Goal: Task Accomplishment & Management: Manage account settings

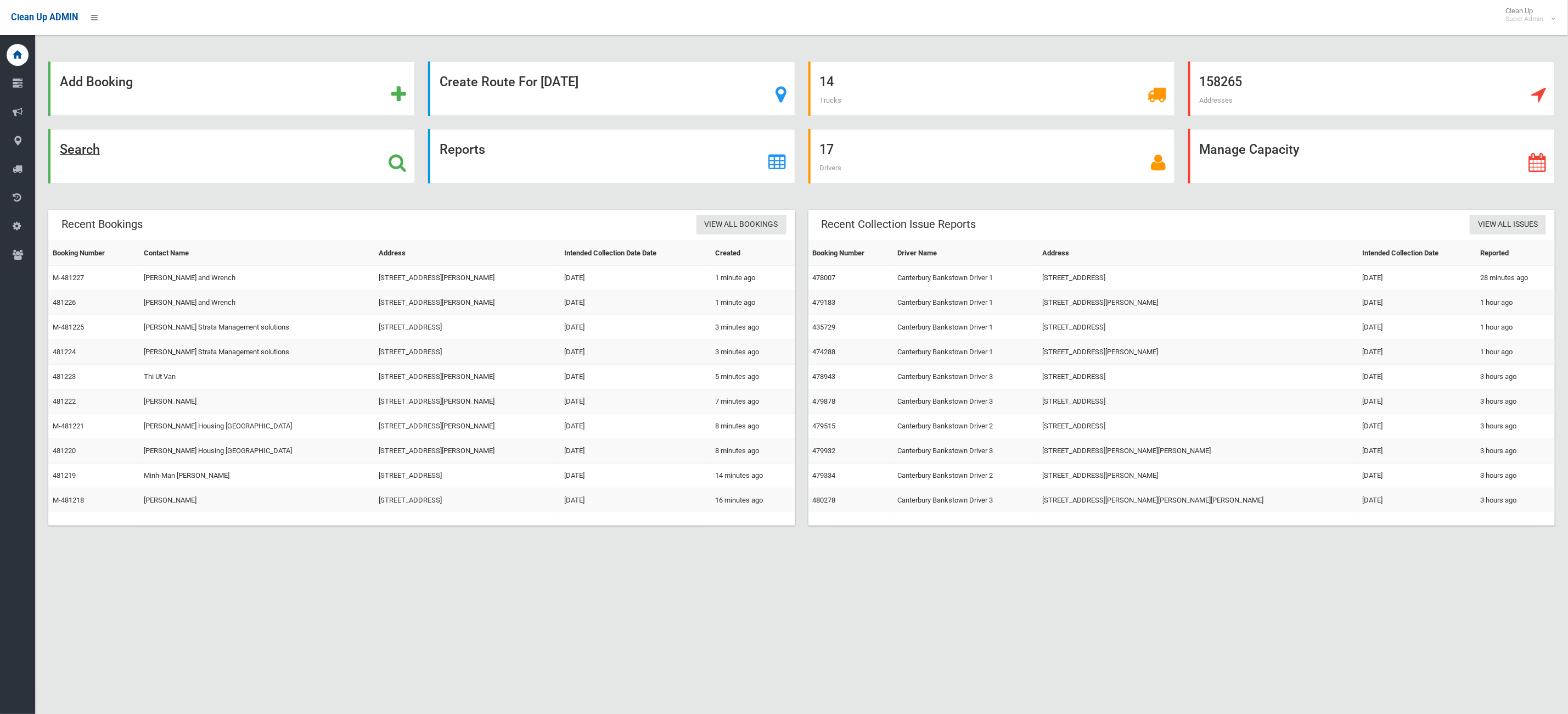
click at [300, 173] on div "Search" at bounding box center [232, 156] width 367 height 54
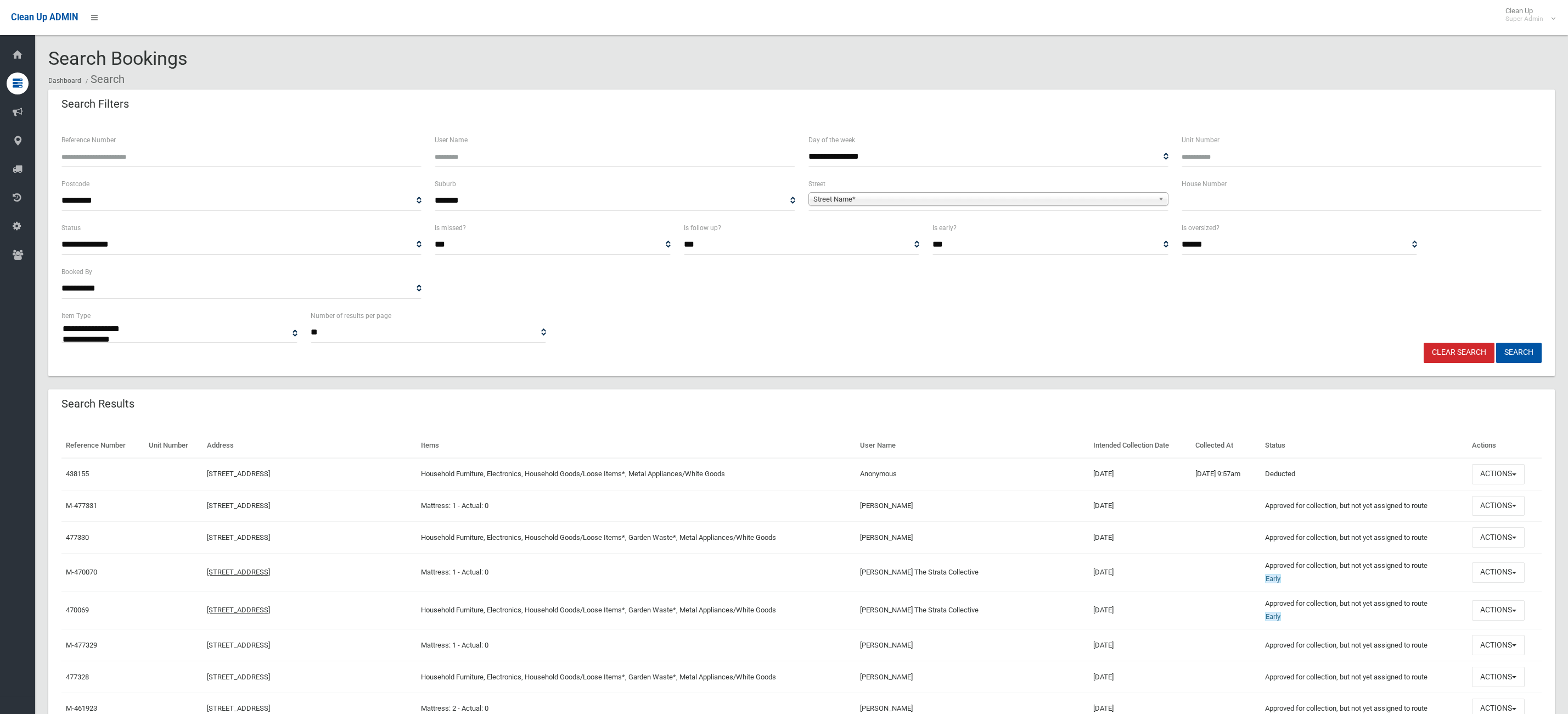
select select
click at [190, 149] on input "Reference Number" at bounding box center [241, 156] width 360 height 20
type input "******"
click at [1496, 342] on button "Search" at bounding box center [1518, 352] width 45 height 20
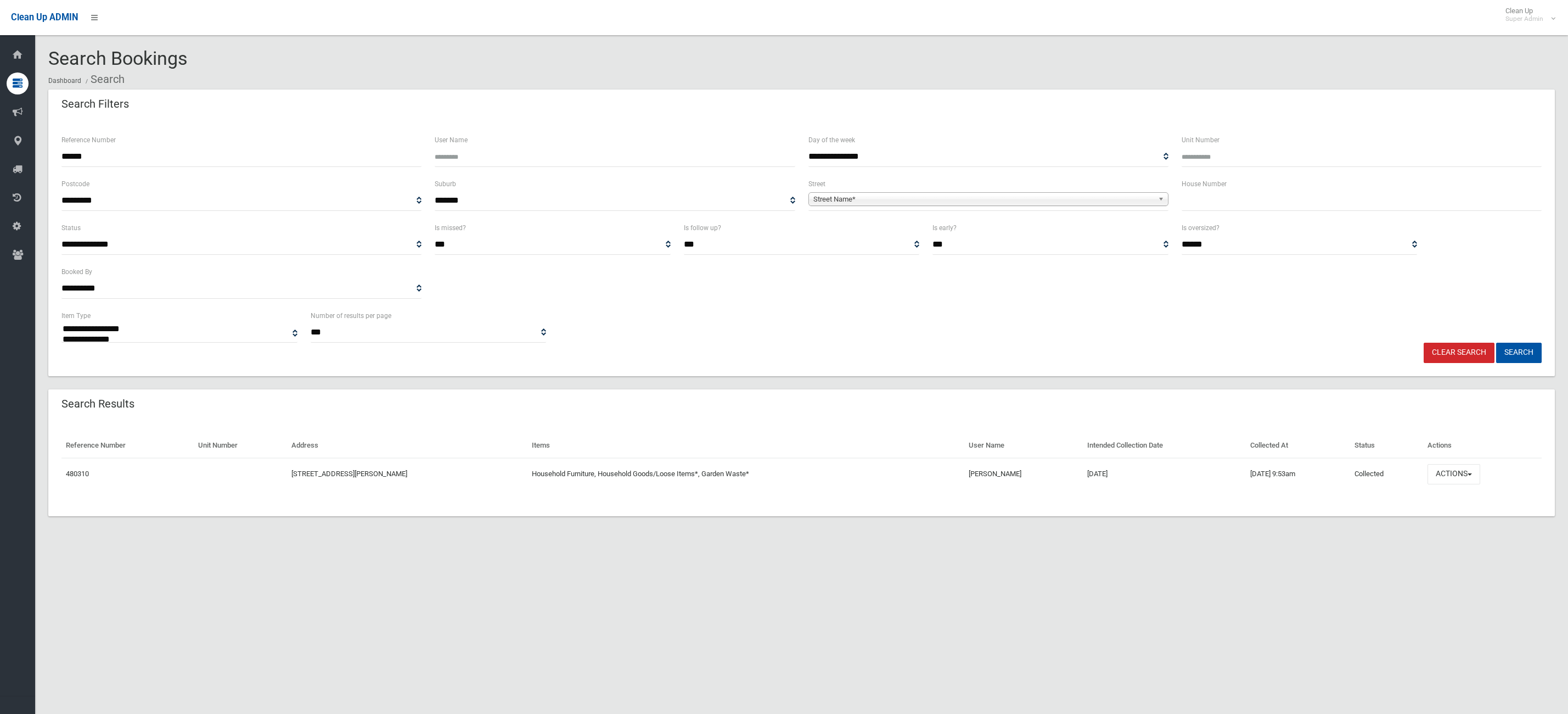
select select
click at [1453, 466] on button "Actions" at bounding box center [1454, 474] width 52 height 20
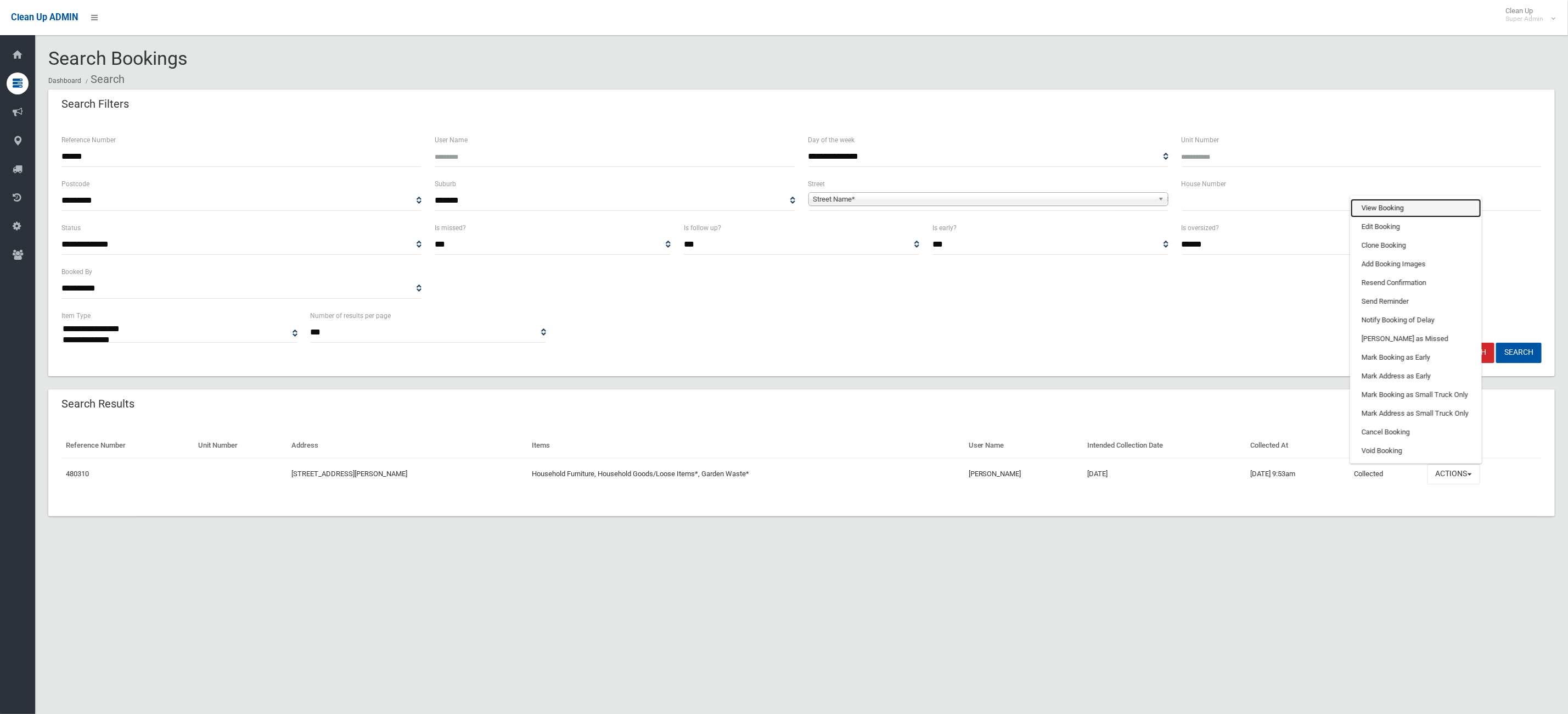
click at [1384, 213] on link "View Booking" at bounding box center [1416, 208] width 130 height 19
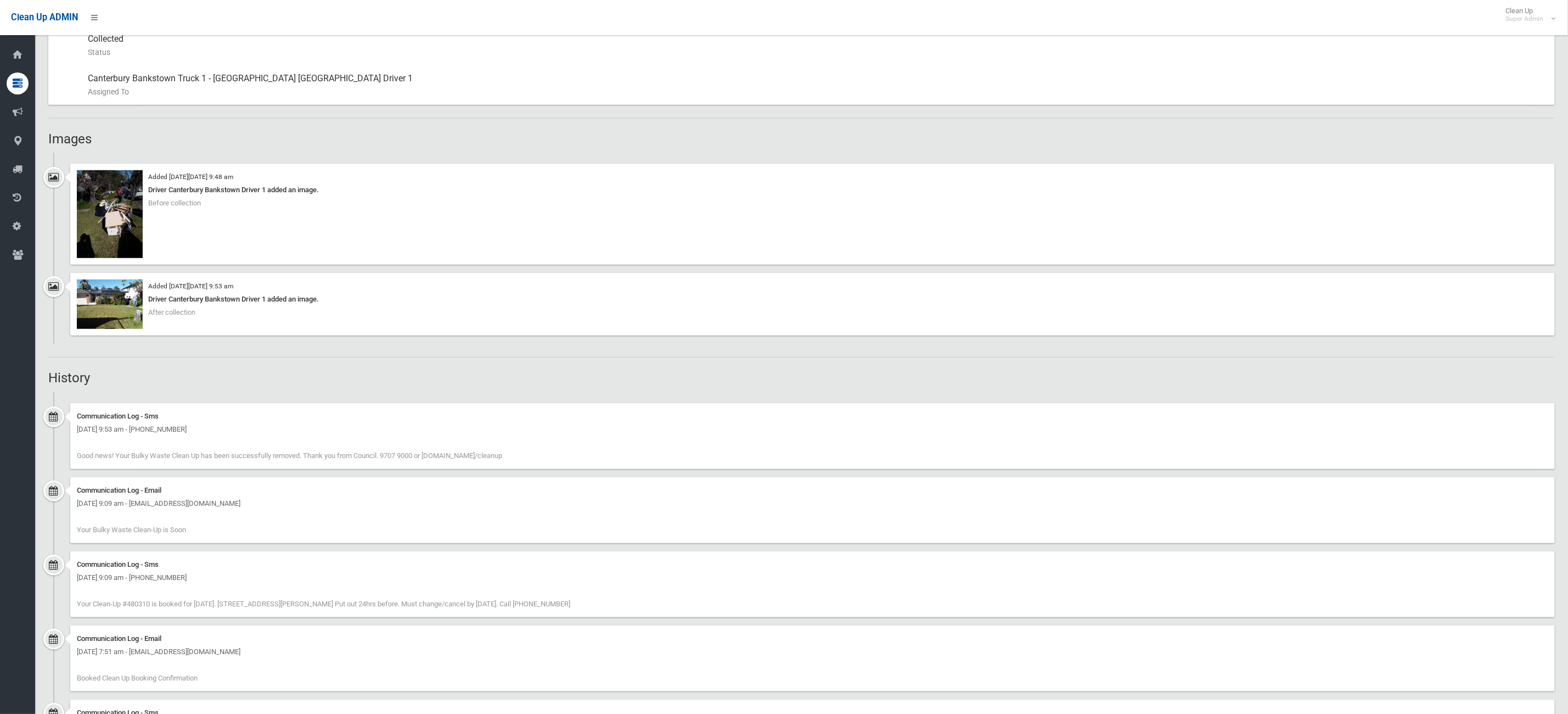
scroll to position [517, 0]
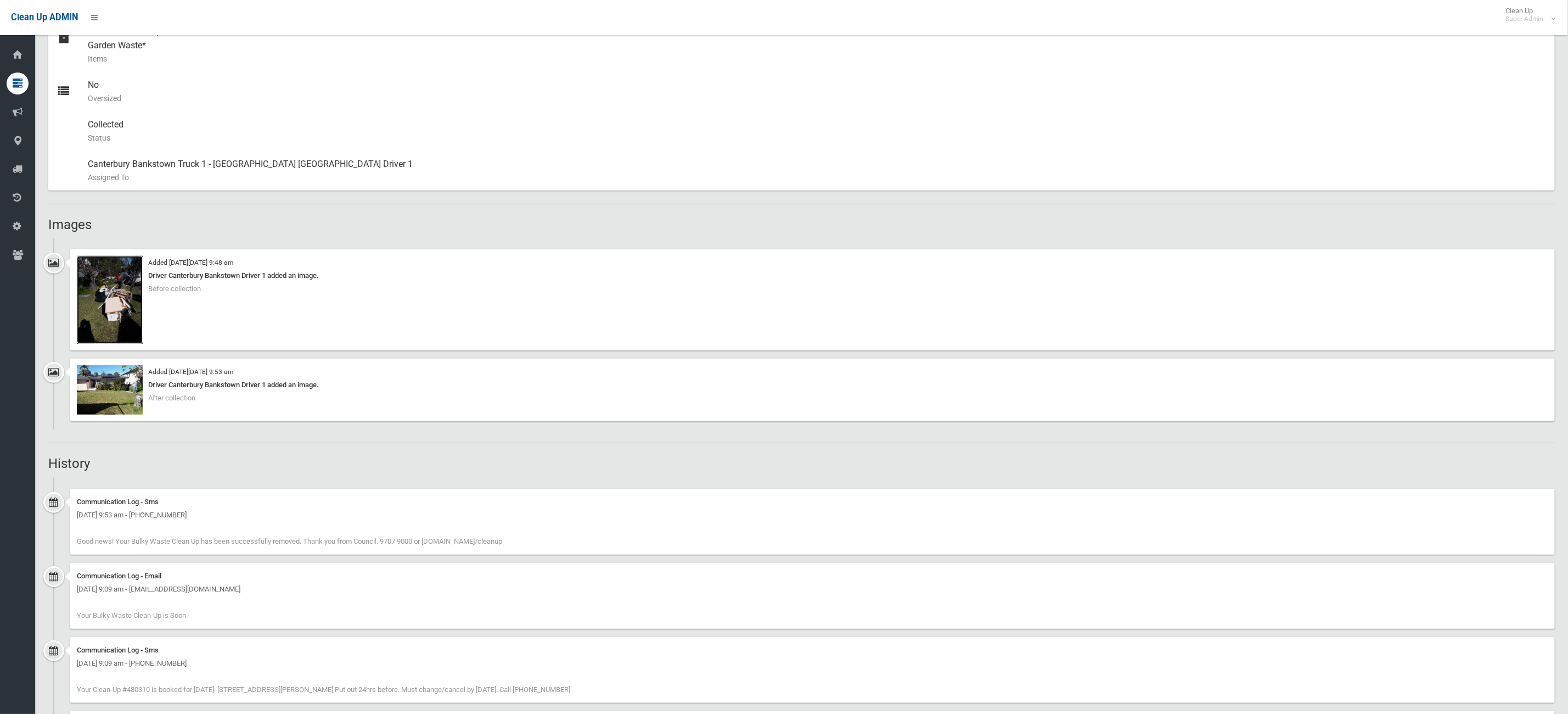
click at [121, 300] on img at bounding box center [110, 300] width 66 height 88
click at [116, 404] on img at bounding box center [110, 390] width 66 height 50
click at [64, 412] on div "Added on Tue 26th August, 2025 at 9:53 am Driver Canterbury Bankstown Driver 1 …" at bounding box center [802, 394] width 1507 height 71
click at [98, 393] on img at bounding box center [110, 390] width 66 height 50
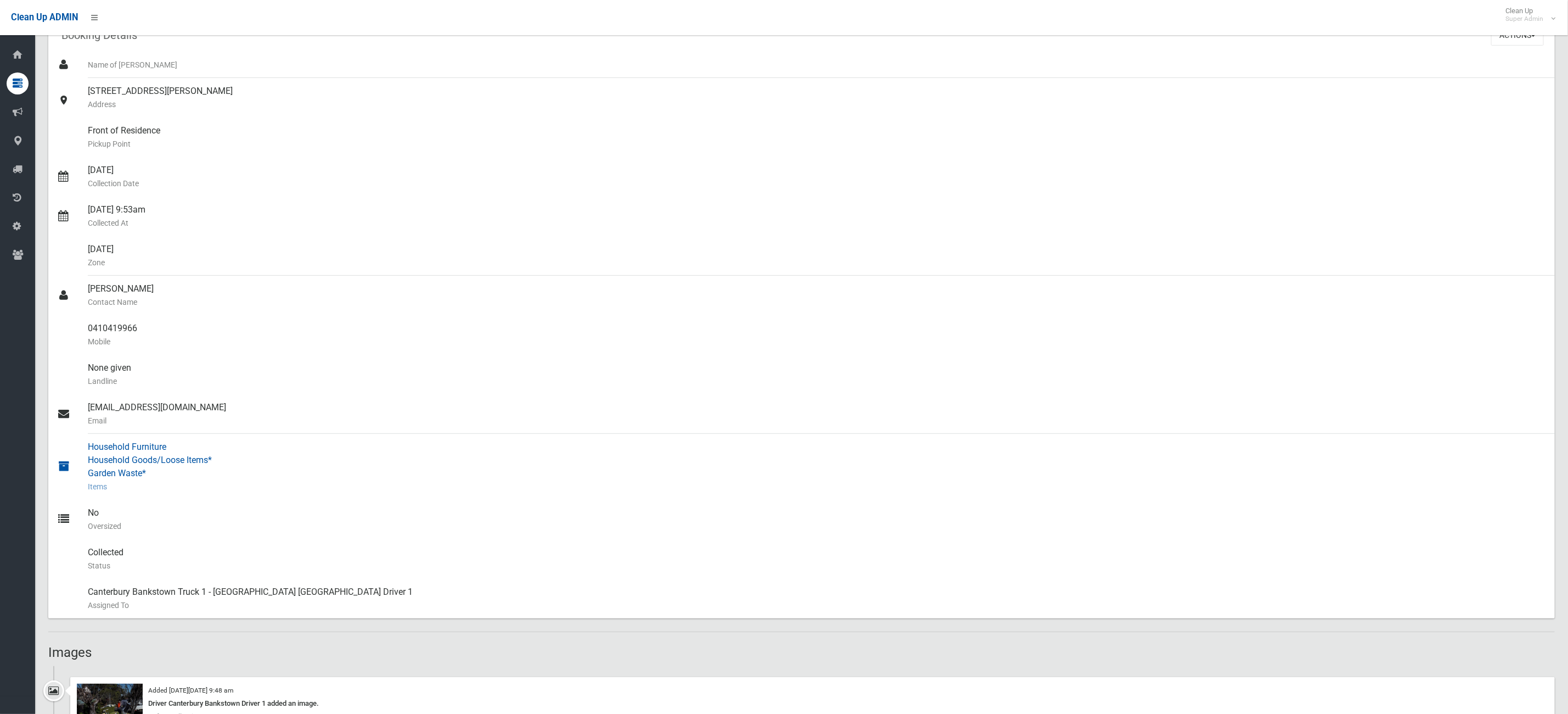
scroll to position [0, 0]
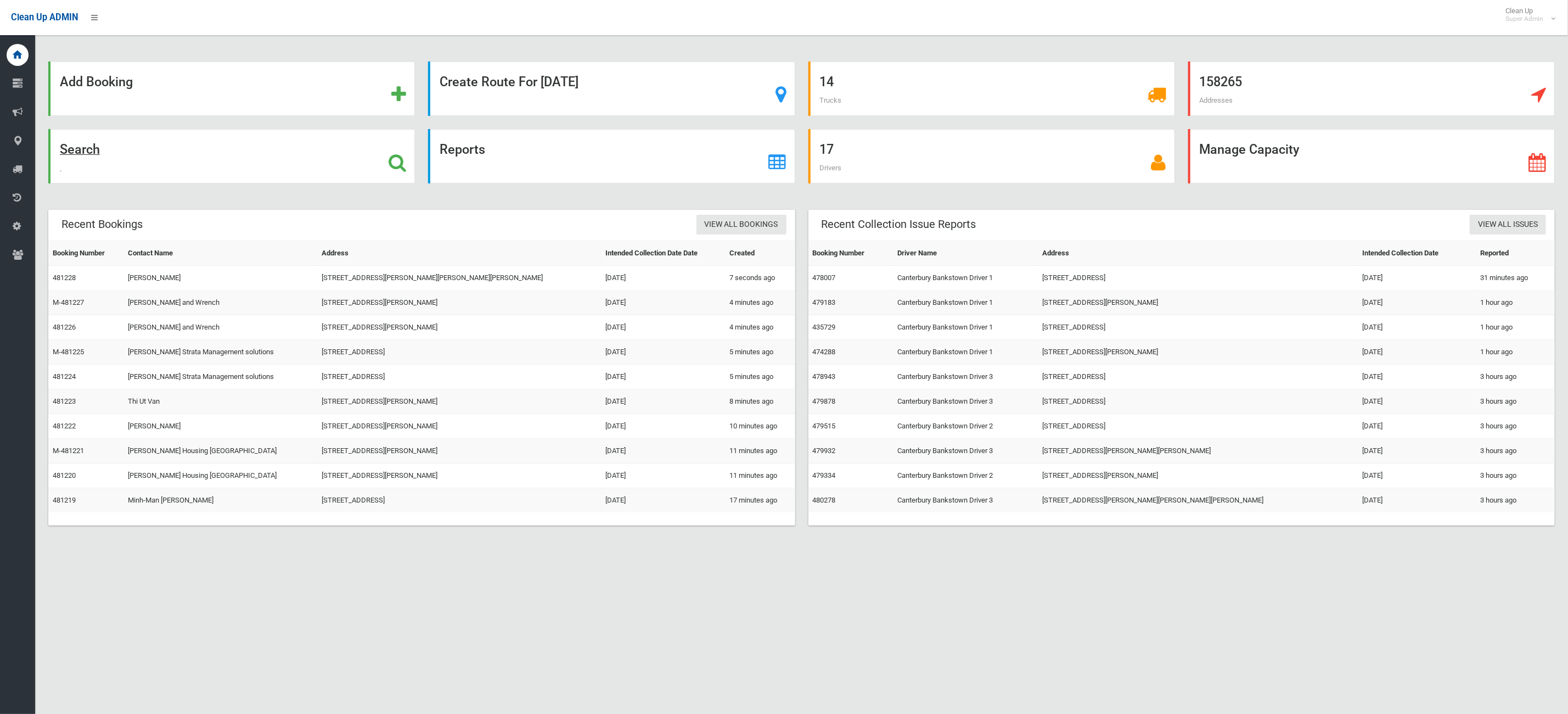
click at [280, 153] on div "Search" at bounding box center [232, 156] width 367 height 54
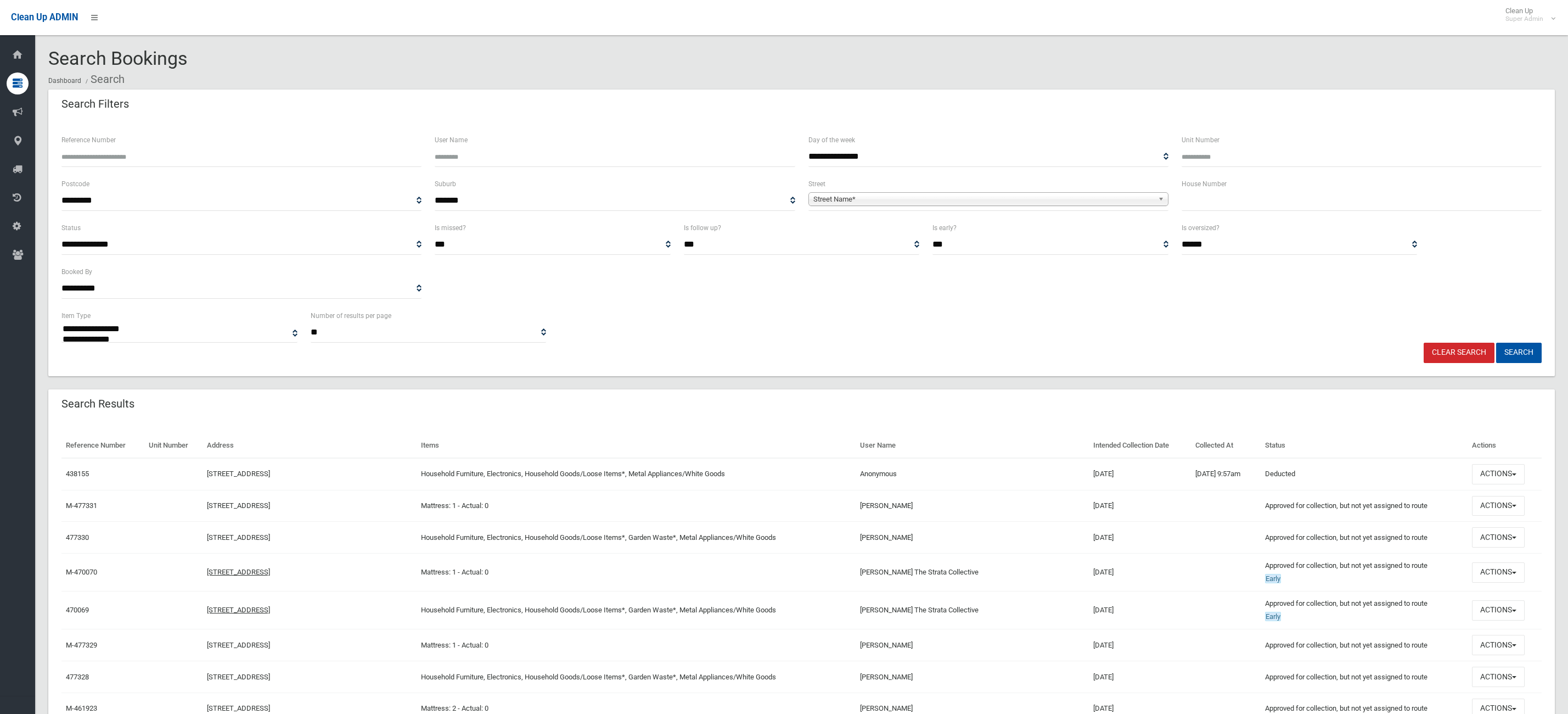
select select
click at [1248, 203] on input "text" at bounding box center [1361, 200] width 360 height 20
type input "*"
click at [1069, 192] on link "Street Name*" at bounding box center [988, 199] width 360 height 13
type input "******"
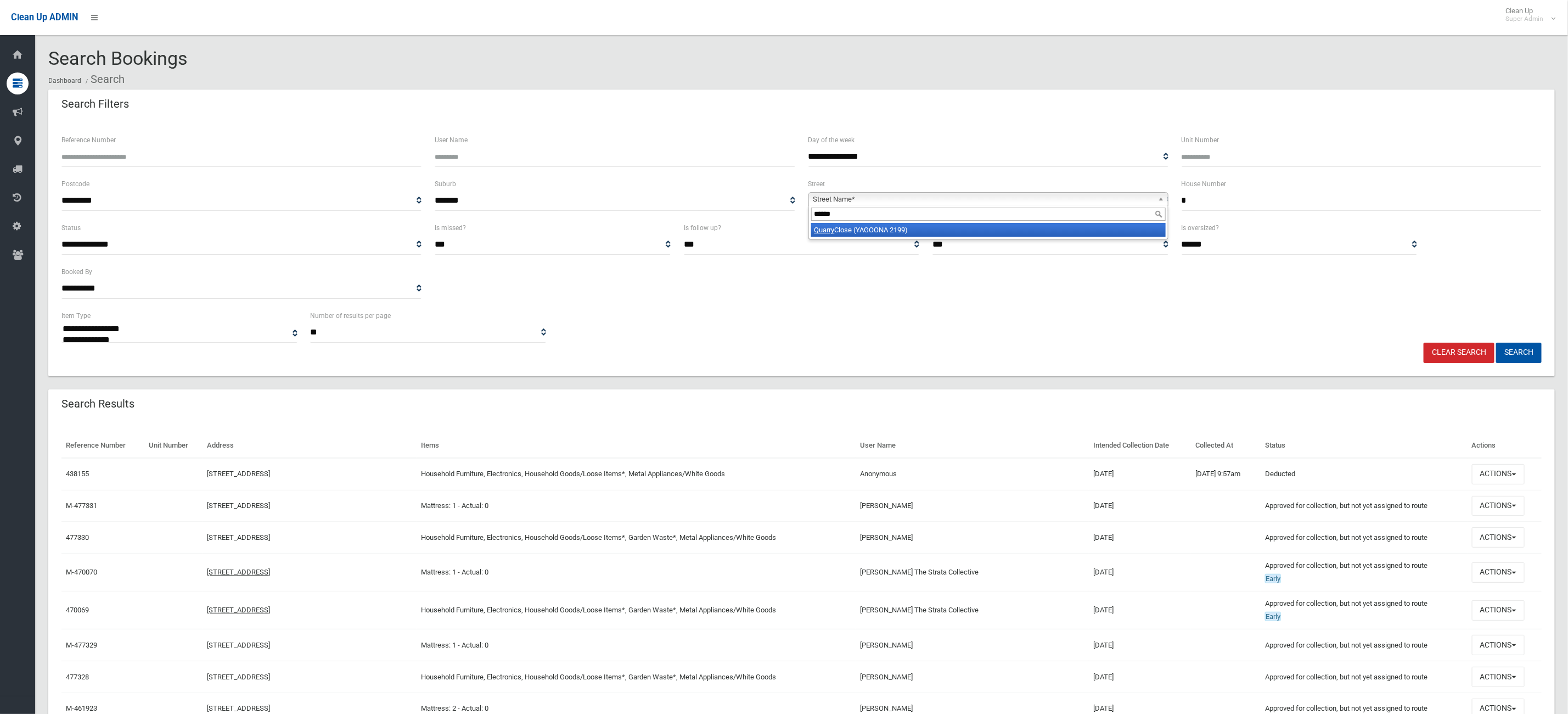
click at [964, 230] on li "Quarry Close (YAGOONA 2199)" at bounding box center [988, 229] width 355 height 13
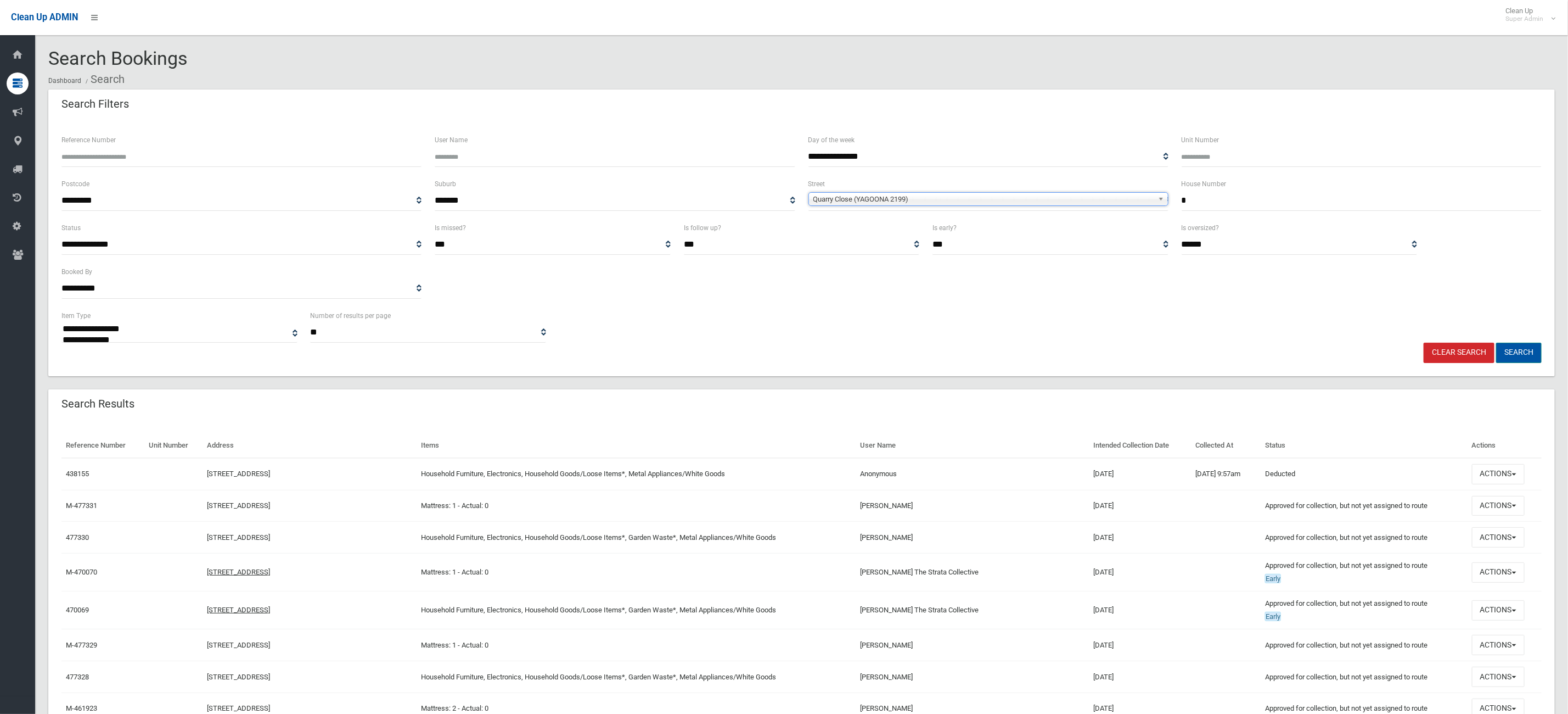
click at [1529, 348] on button "Search" at bounding box center [1518, 352] width 45 height 20
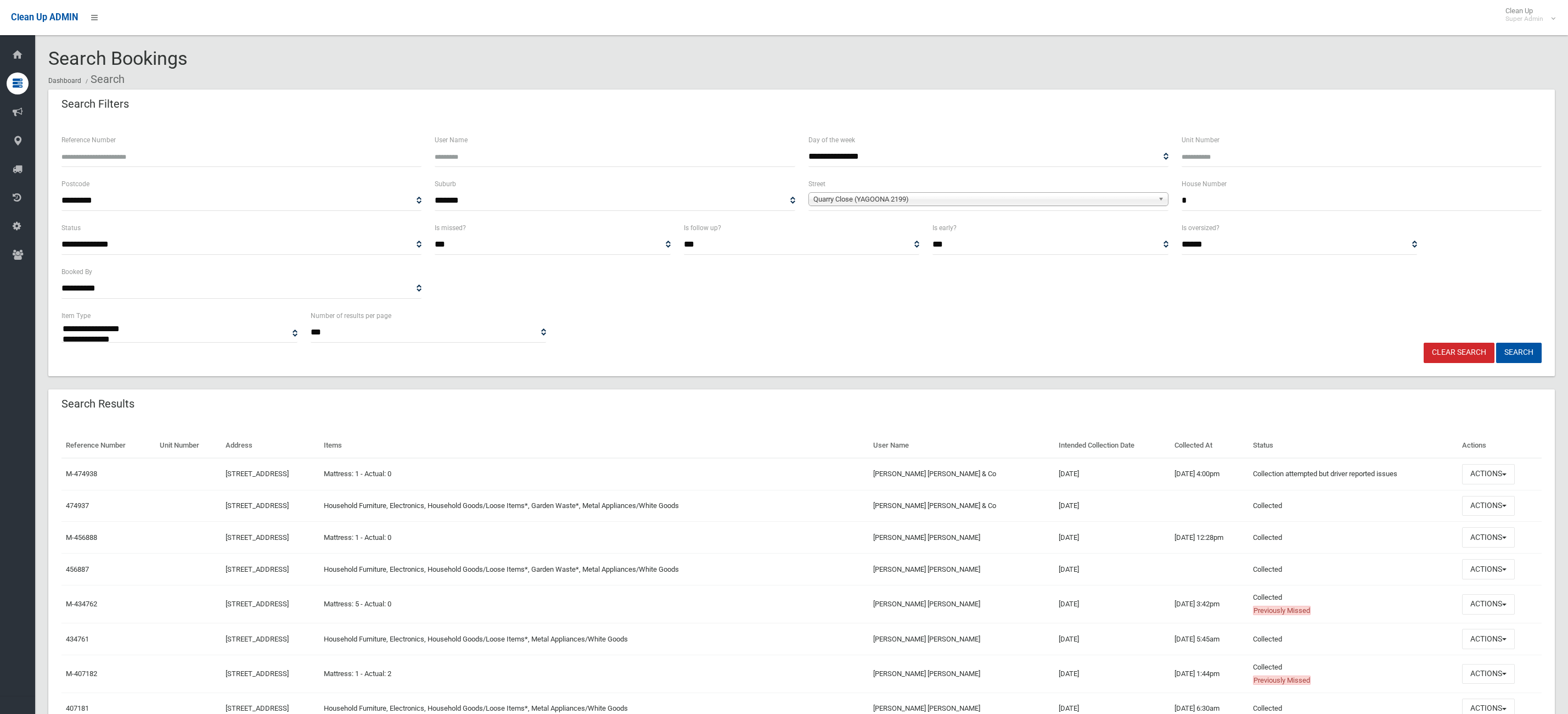
select select
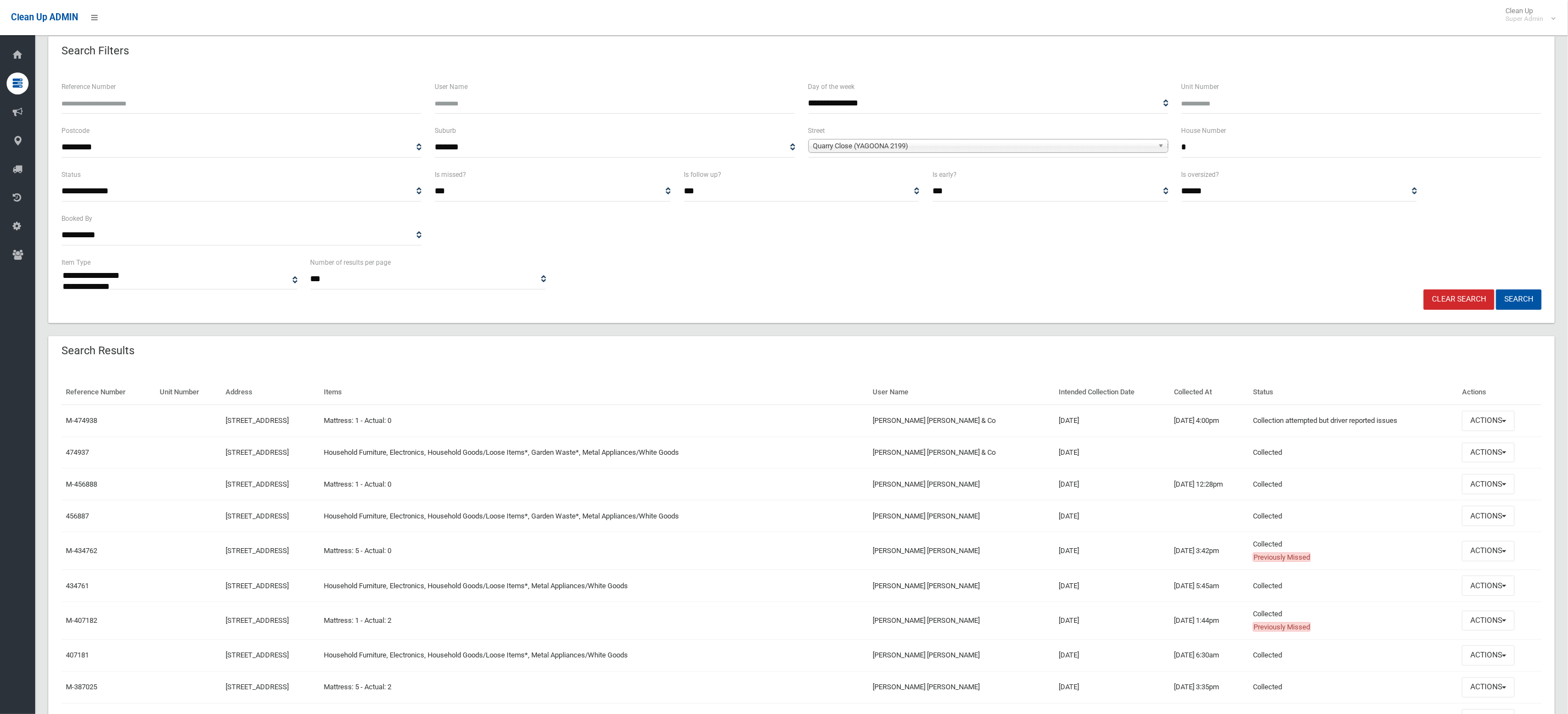
scroll to position [82, 0]
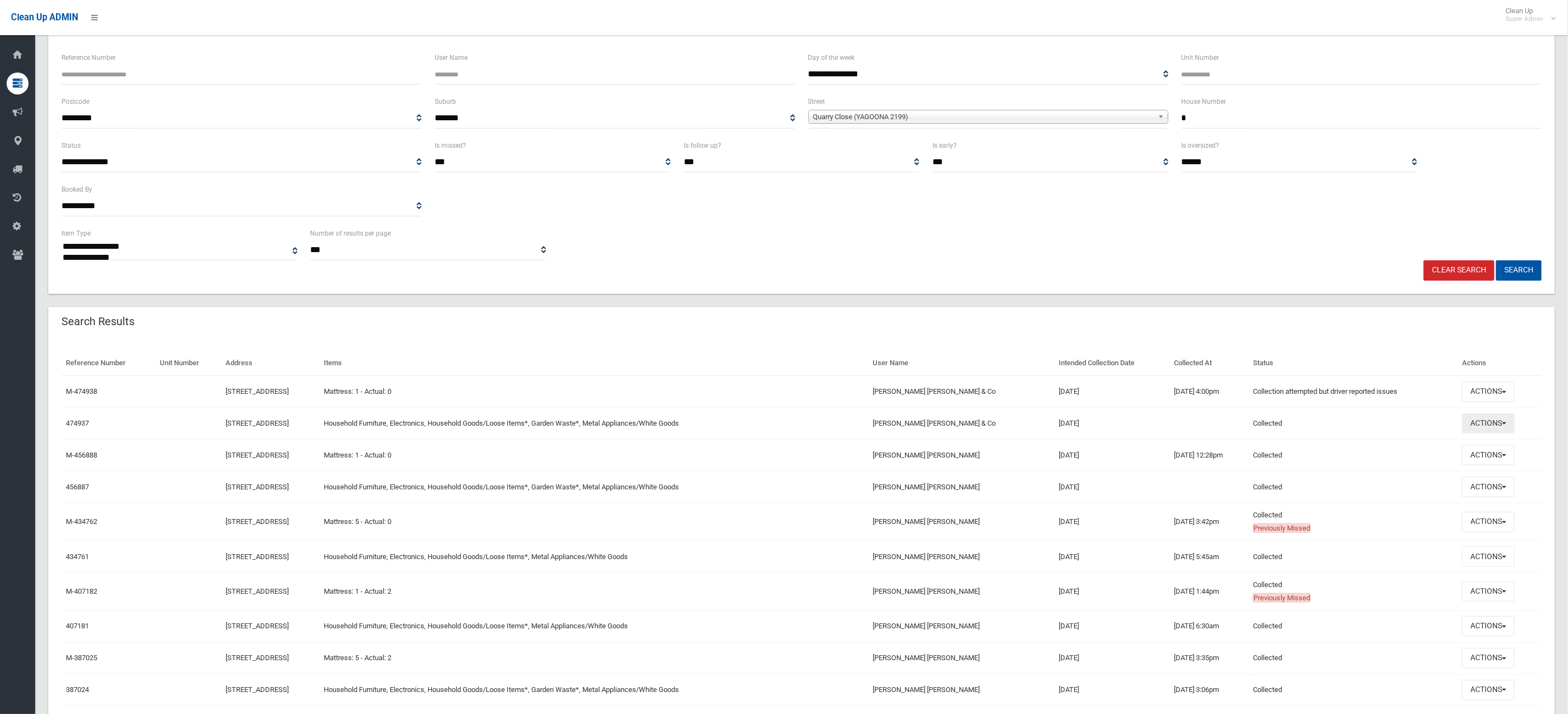
click at [1510, 428] on button "Actions" at bounding box center [1488, 423] width 52 height 20
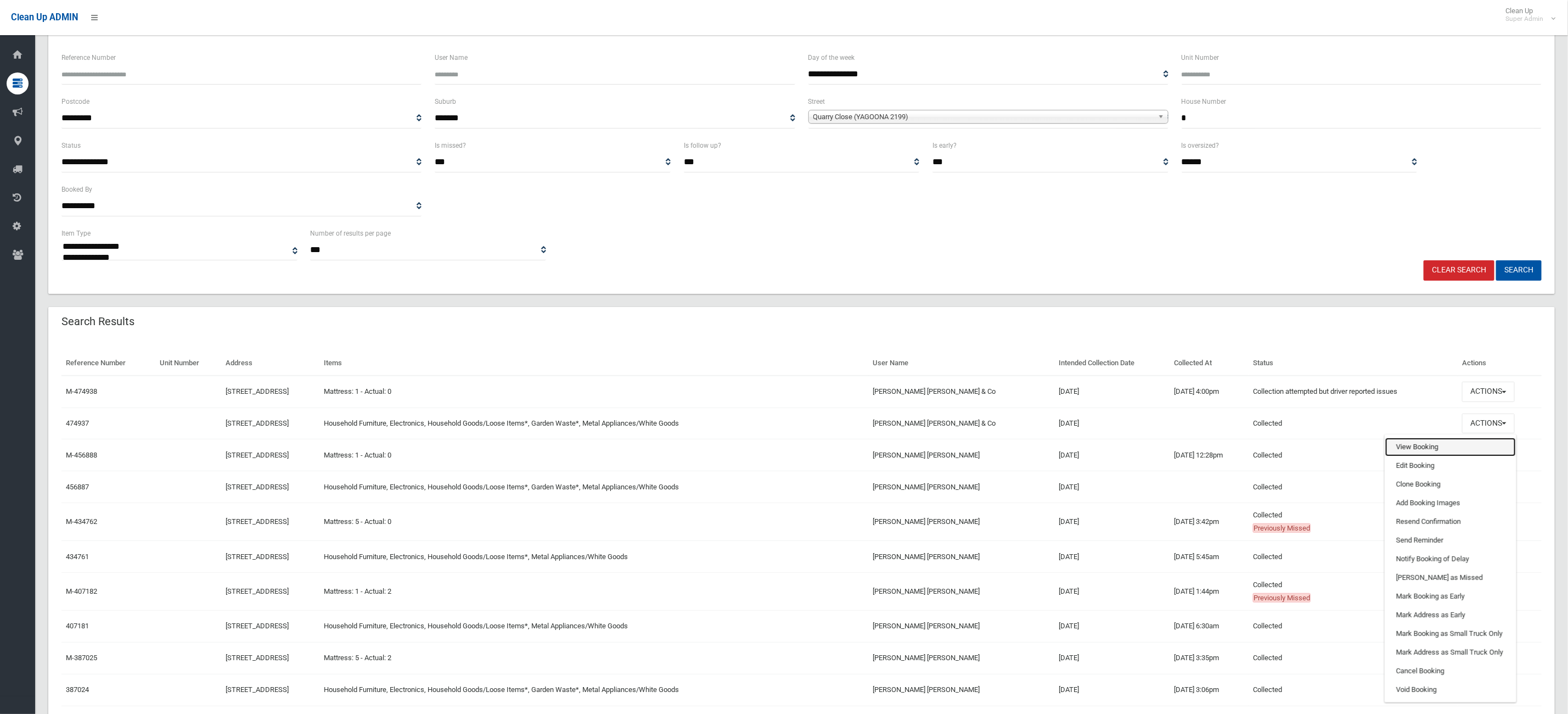
click at [1439, 451] on link "View Booking" at bounding box center [1450, 447] width 130 height 19
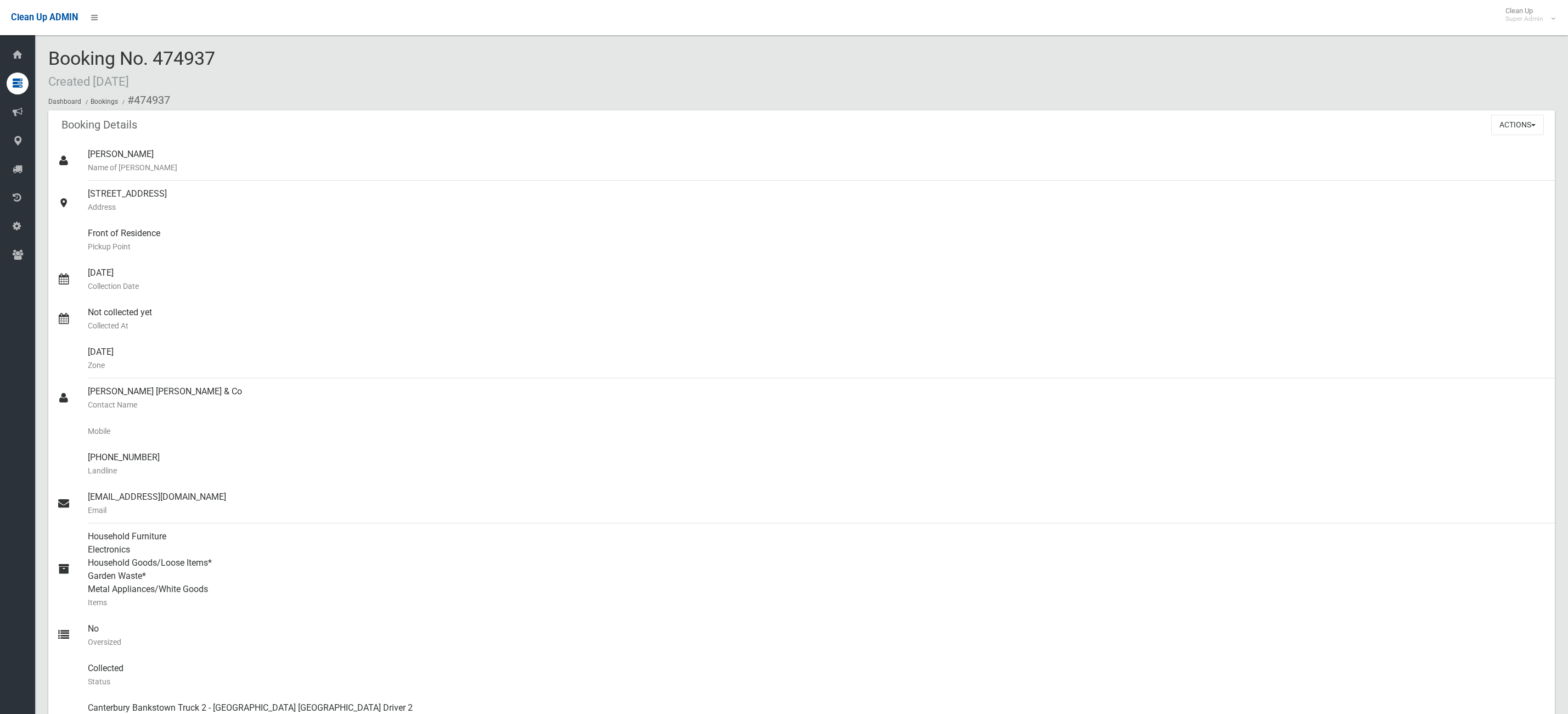
scroll to position [494, 0]
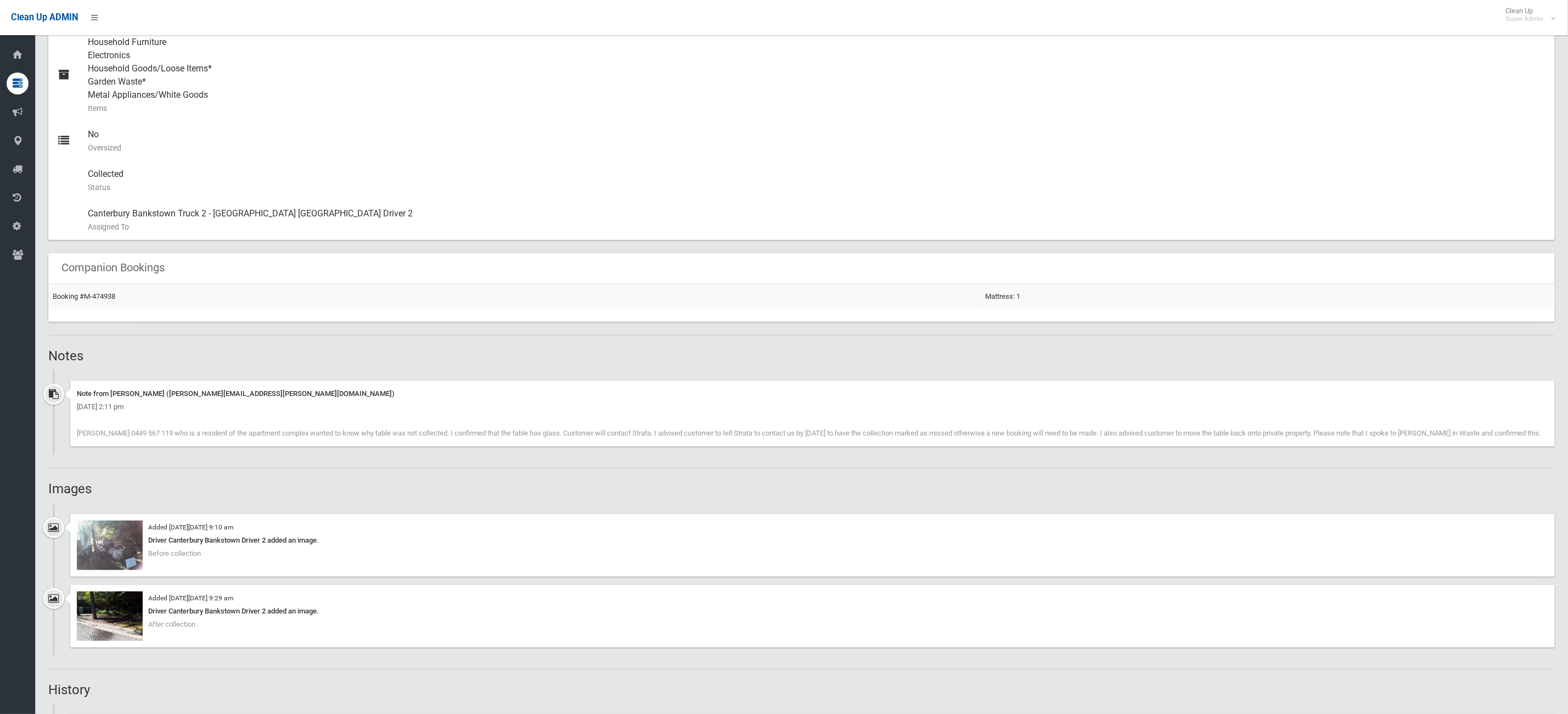
click at [144, 545] on div "Driver Canterbury Bankstown Driver 2 added an image." at bounding box center [813, 540] width 1471 height 13
click at [101, 561] on img at bounding box center [110, 545] width 66 height 50
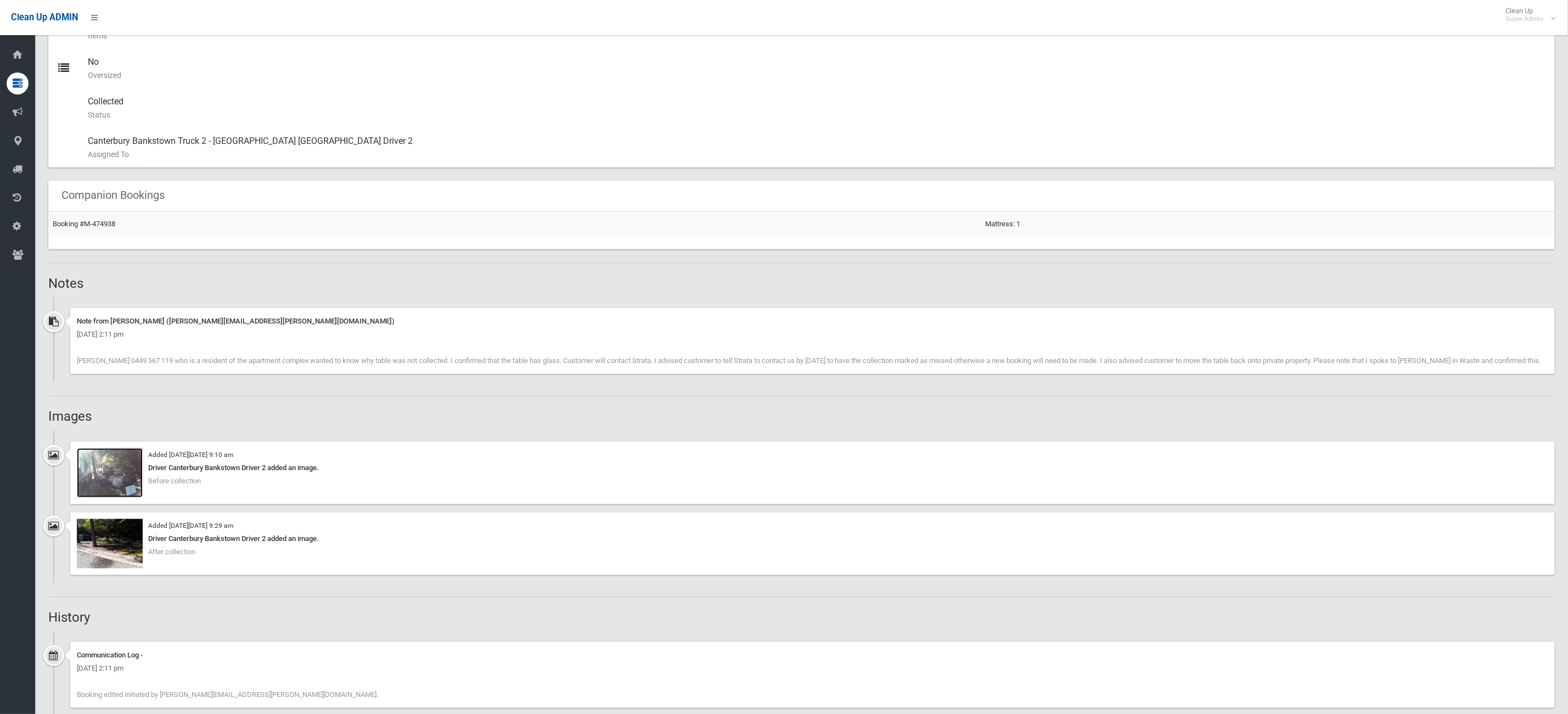
scroll to position [564, 0]
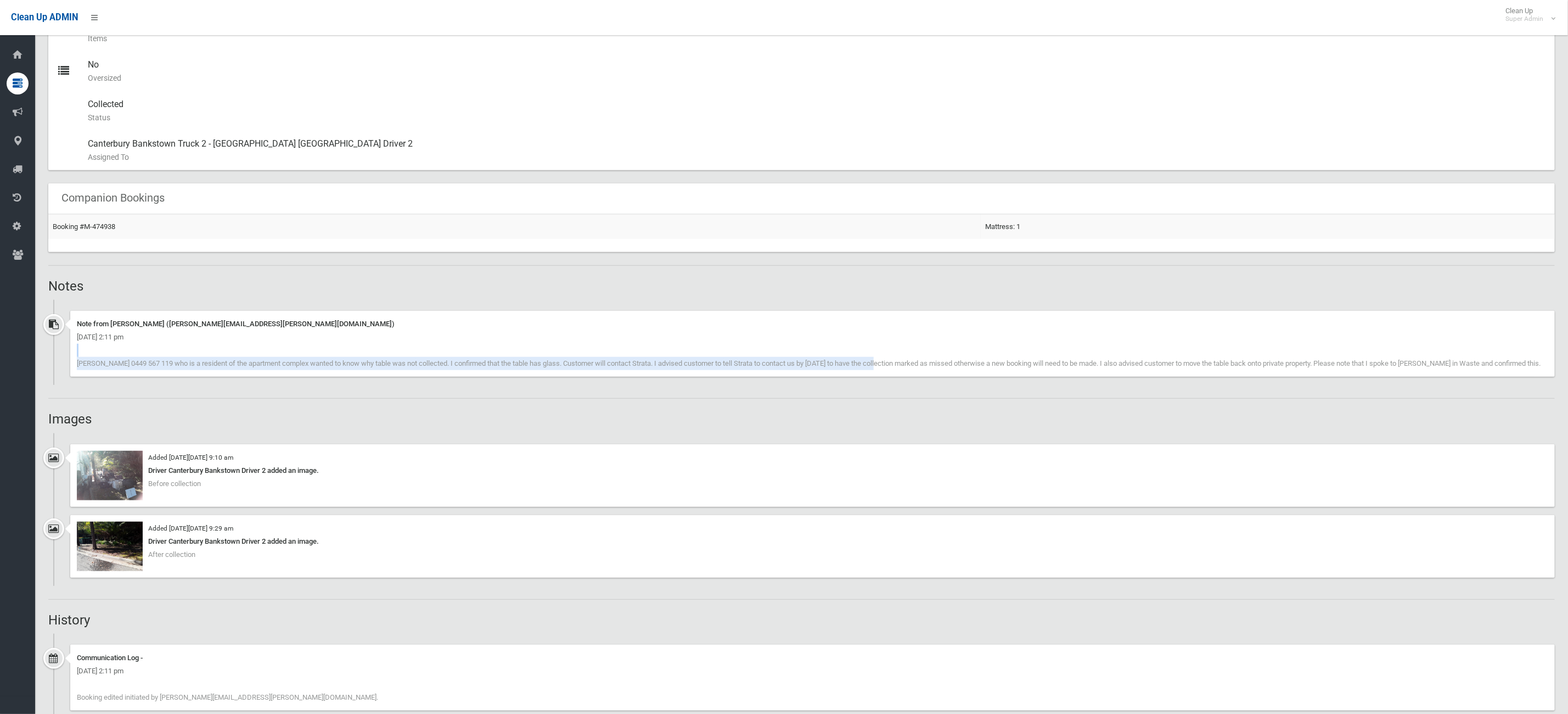
drag, startPoint x: 832, startPoint y: 362, endPoint x: 748, endPoint y: 408, distance: 95.8
click at [491, 347] on div "Note from Natalie Miller (natalie.miller@cbcity.nsw.gov.au) Wednesday 13th Augu…" at bounding box center [812, 344] width 1485 height 66
click at [752, 407] on div "Booking Details Actions View Booking Edit Booking Clone Booking Add Booking Ima…" at bounding box center [802, 243] width 1507 height 1395
drag, startPoint x: 917, startPoint y: 356, endPoint x: 1084, endPoint y: 367, distance: 167.4
click at [1082, 367] on div "Note from Natalie Miller (natalie.miller@cbcity.nsw.gov.au) Wednesday 13th Augu…" at bounding box center [812, 344] width 1485 height 66
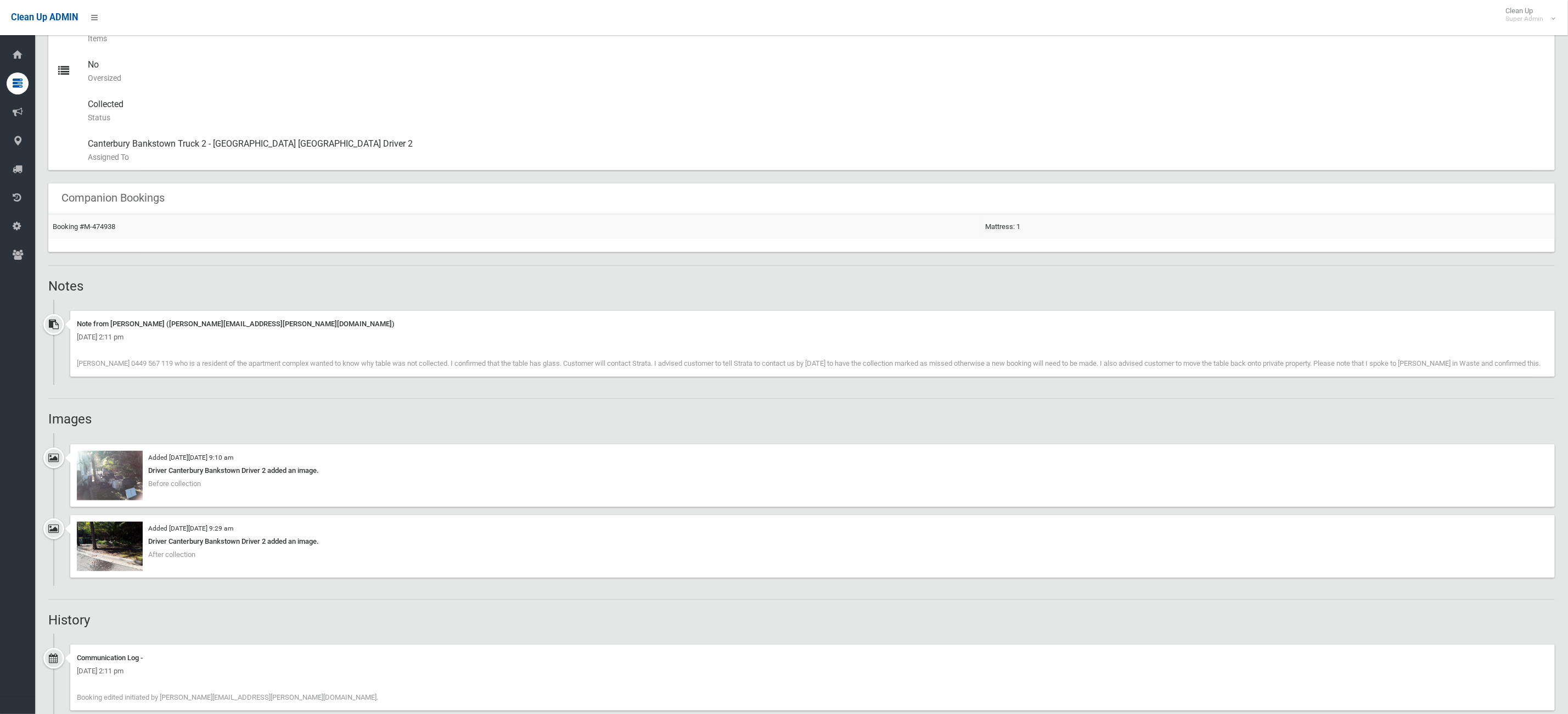
click at [1089, 367] on div "Note from Natalie Miller (natalie.miller@cbcity.nsw.gov.au) Wednesday 13th Augu…" at bounding box center [812, 344] width 1485 height 66
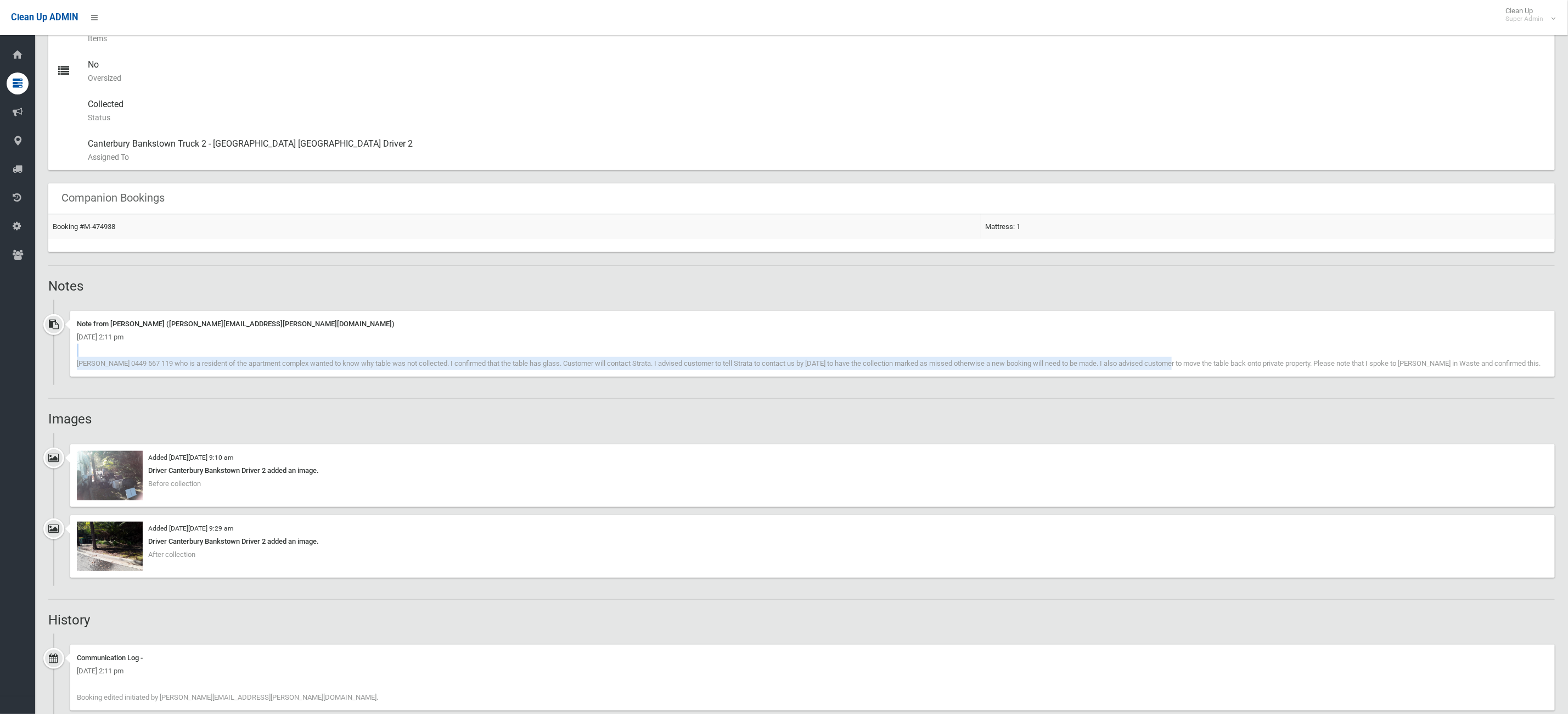
drag, startPoint x: 1124, startPoint y: 360, endPoint x: 1077, endPoint y: 346, distance: 49.0
click at [1077, 346] on div "Note from Natalie Miller (natalie.miller@cbcity.nsw.gov.au) Wednesday 13th Augu…" at bounding box center [812, 344] width 1485 height 66
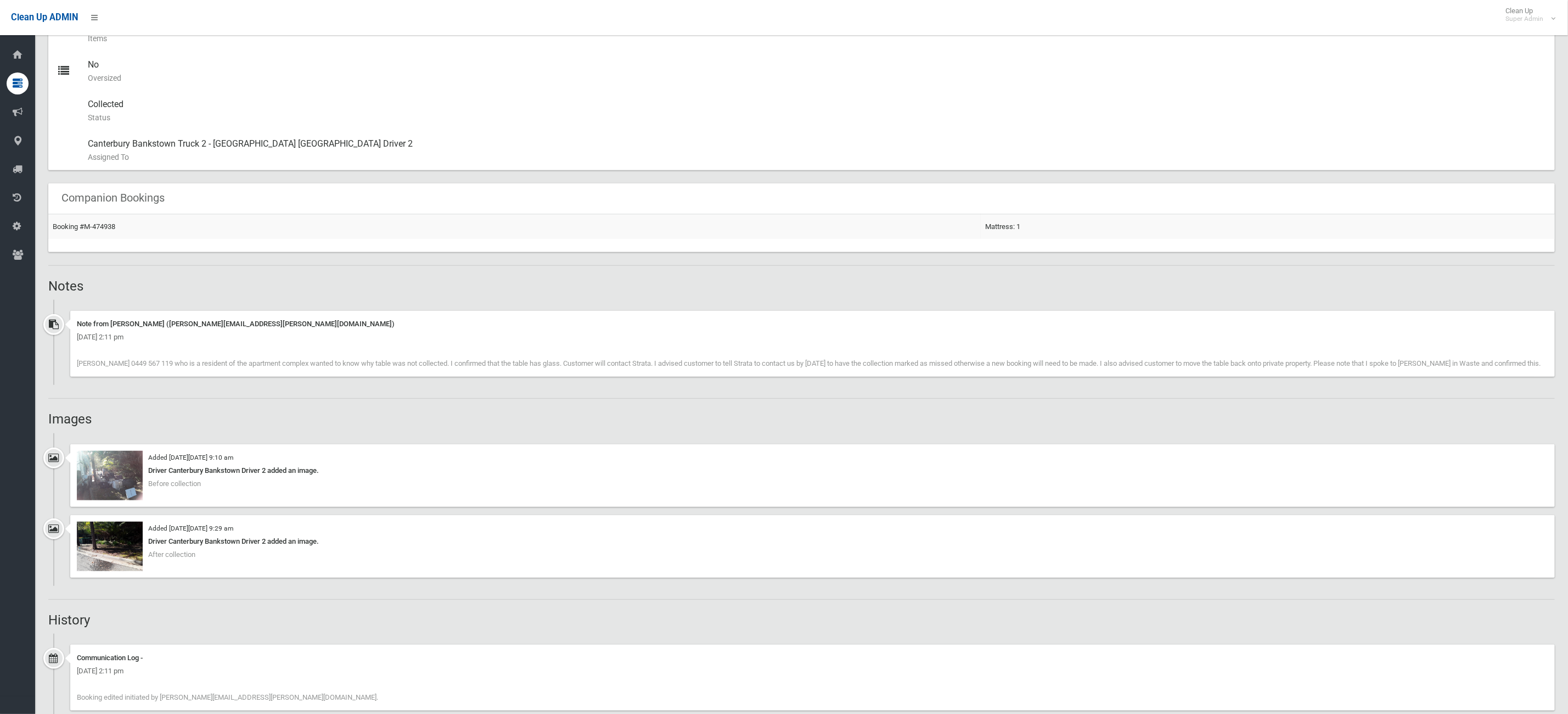
click at [1159, 373] on div "Note from Natalie Miller (natalie.miller@cbcity.nsw.gov.au) Wednesday 13th Augu…" at bounding box center [812, 344] width 1485 height 66
drag, startPoint x: 1110, startPoint y: 357, endPoint x: 1023, endPoint y: 358, distance: 87.0
click at [1023, 358] on div "Note from Natalie Miller (natalie.miller@cbcity.nsw.gov.au) Wednesday 13th Augu…" at bounding box center [812, 344] width 1485 height 66
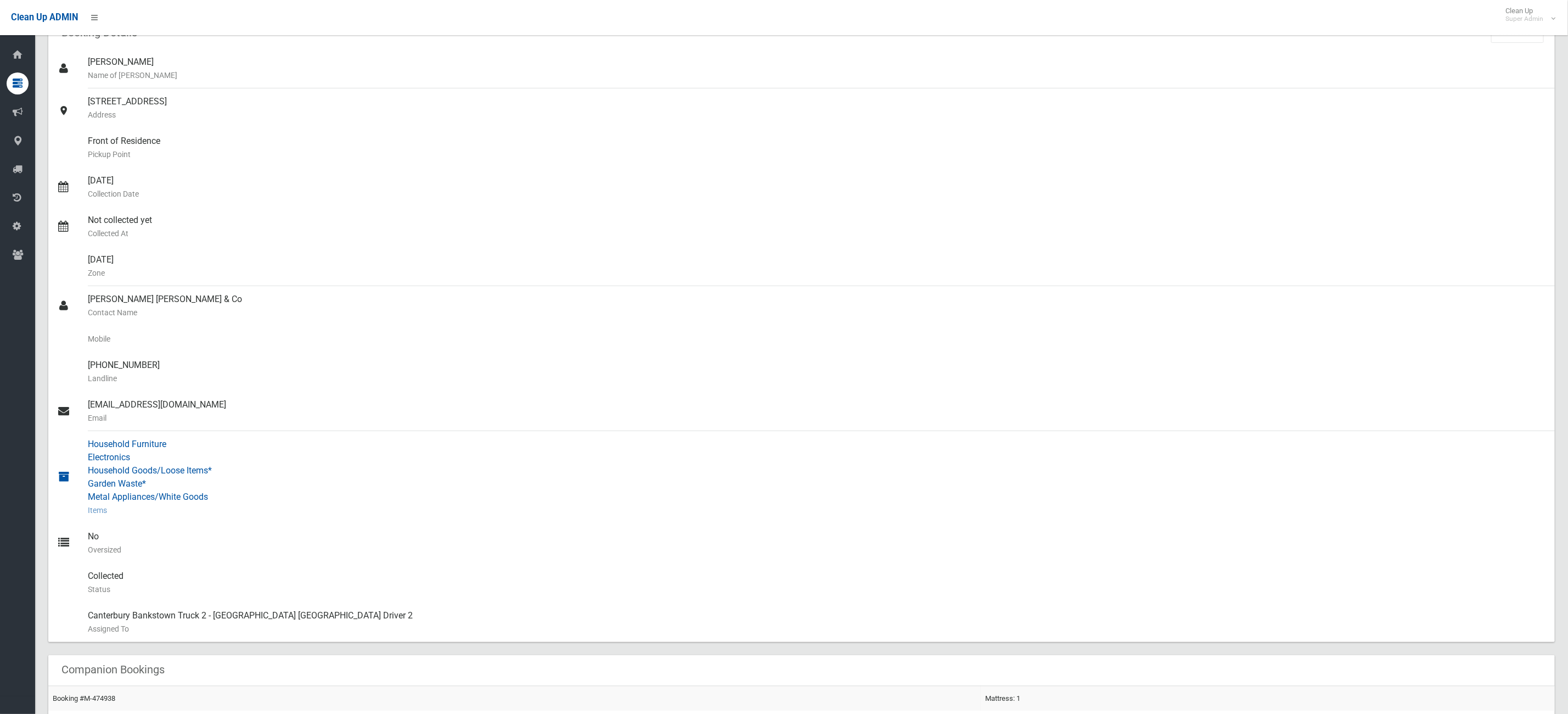
scroll to position [0, 0]
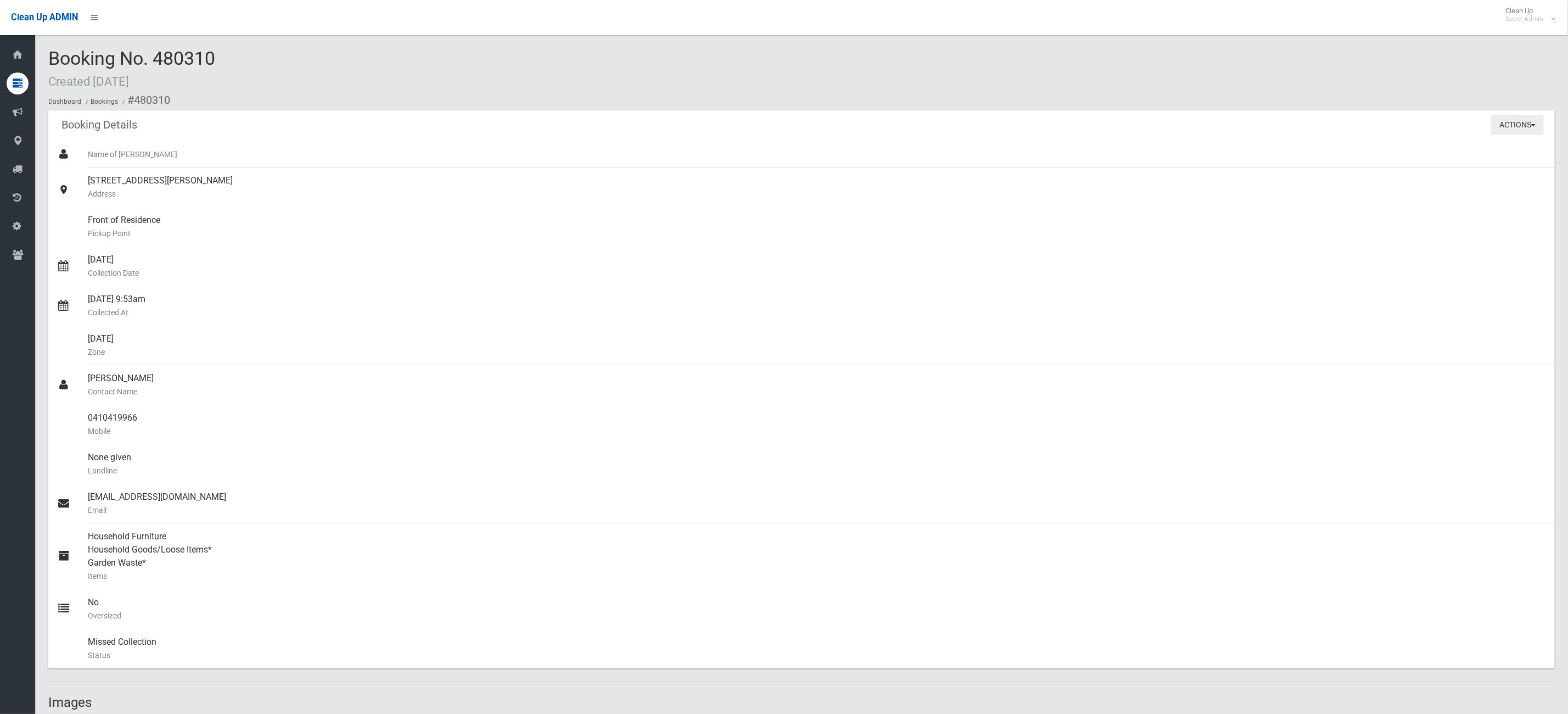
click at [1537, 125] on button "Actions" at bounding box center [1517, 124] width 52 height 20
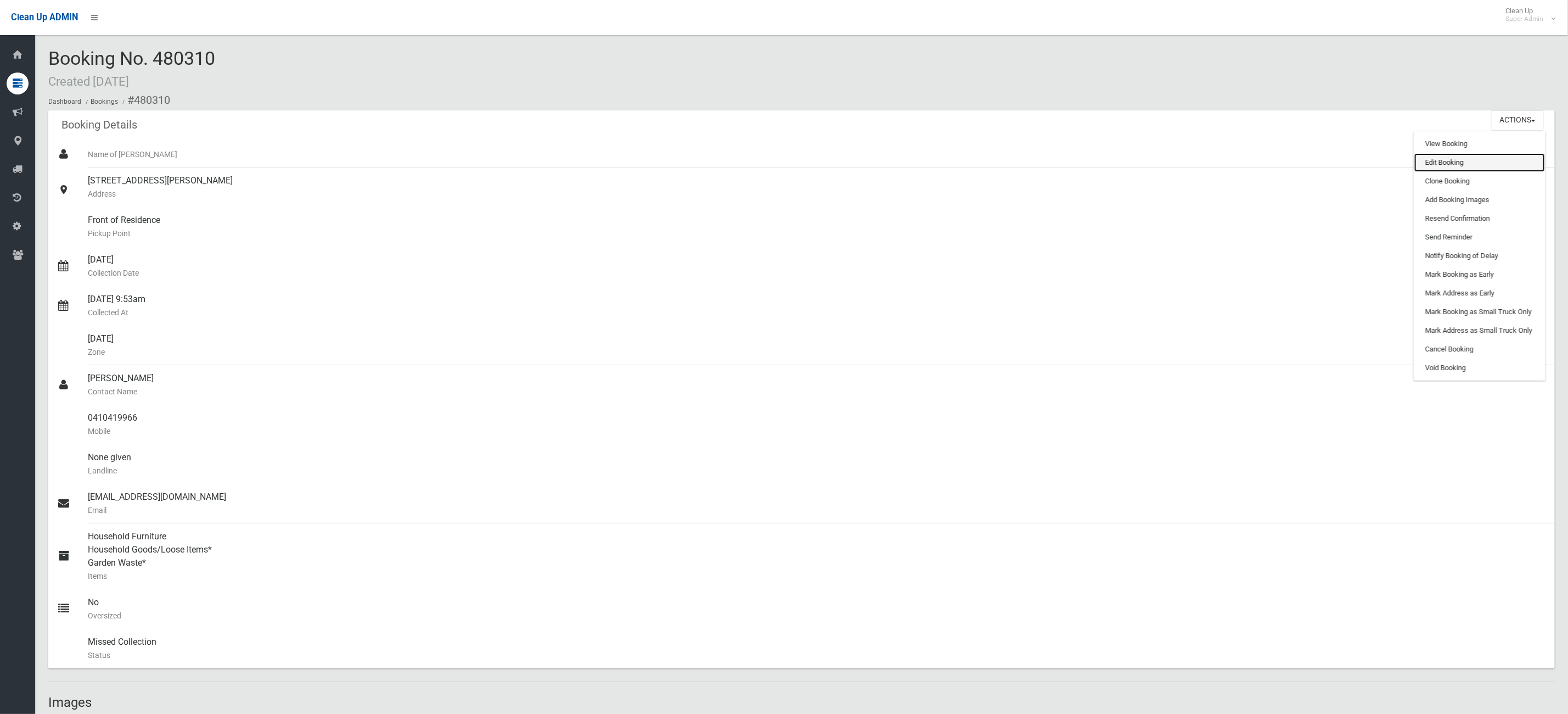
click at [1483, 162] on link "Edit Booking" at bounding box center [1479, 162] width 130 height 19
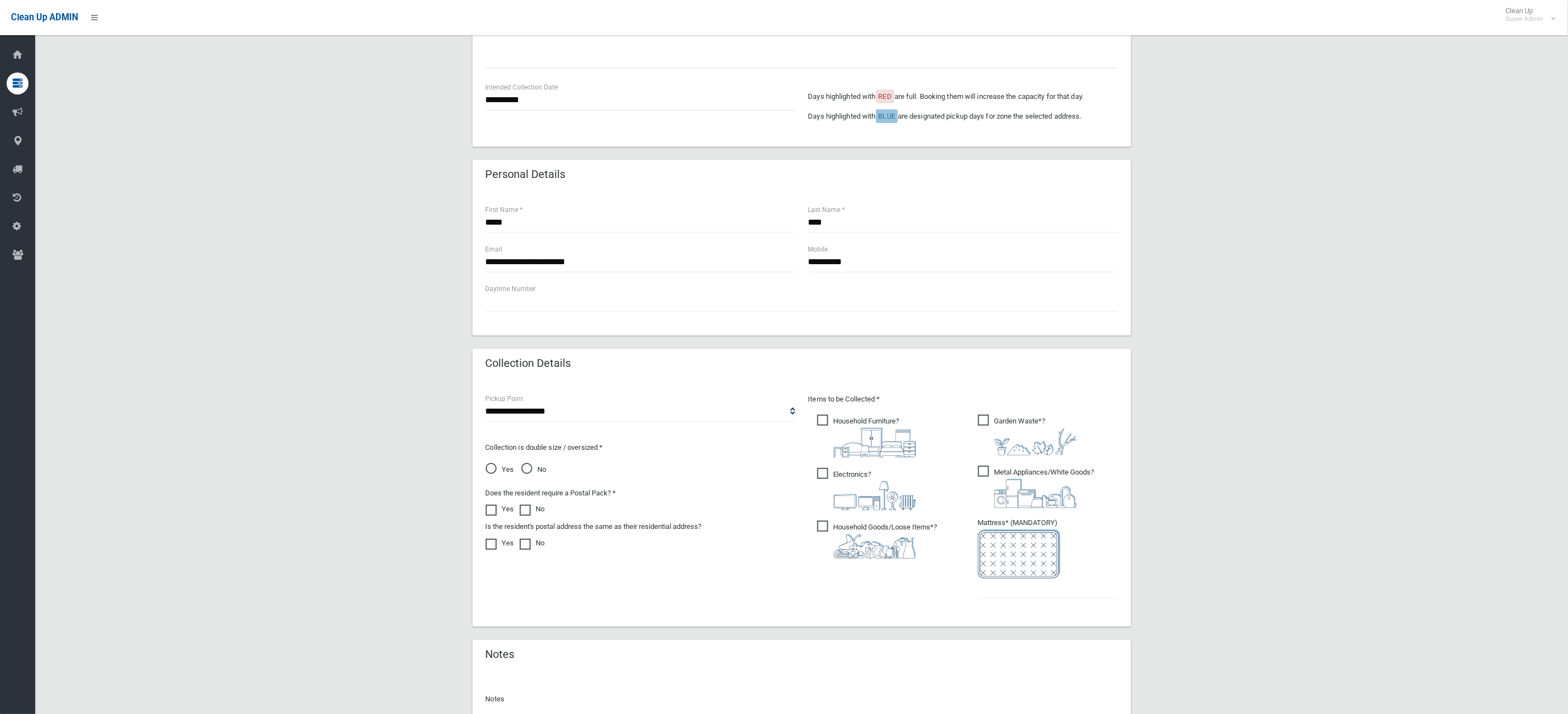
scroll to position [368, 0]
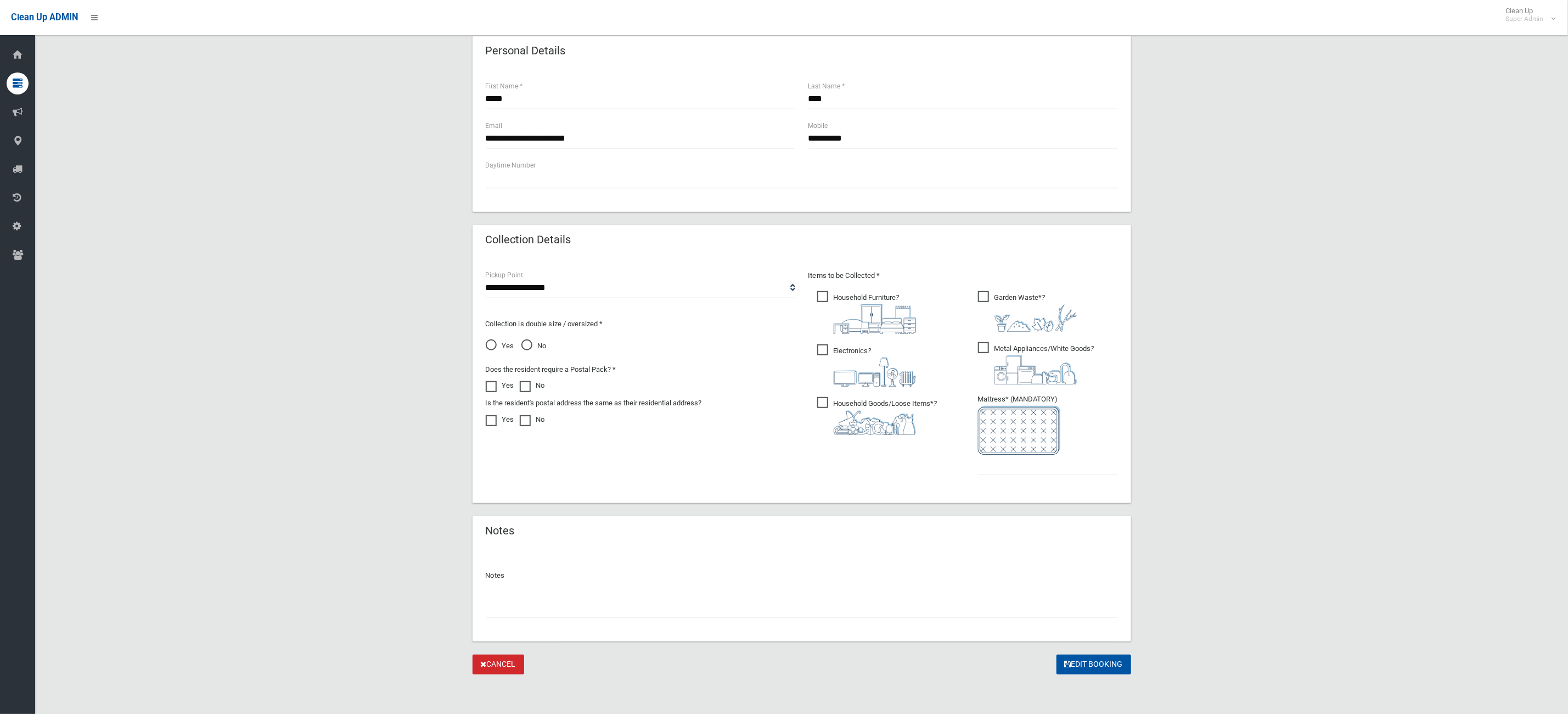
click at [585, 599] on input "text" at bounding box center [801, 608] width 632 height 20
type input "**********"
click at [1006, 463] on input "text" at bounding box center [1049, 465] width 140 height 20
type input "*"
click at [1104, 664] on button "Edit Booking" at bounding box center [1094, 664] width 74 height 20
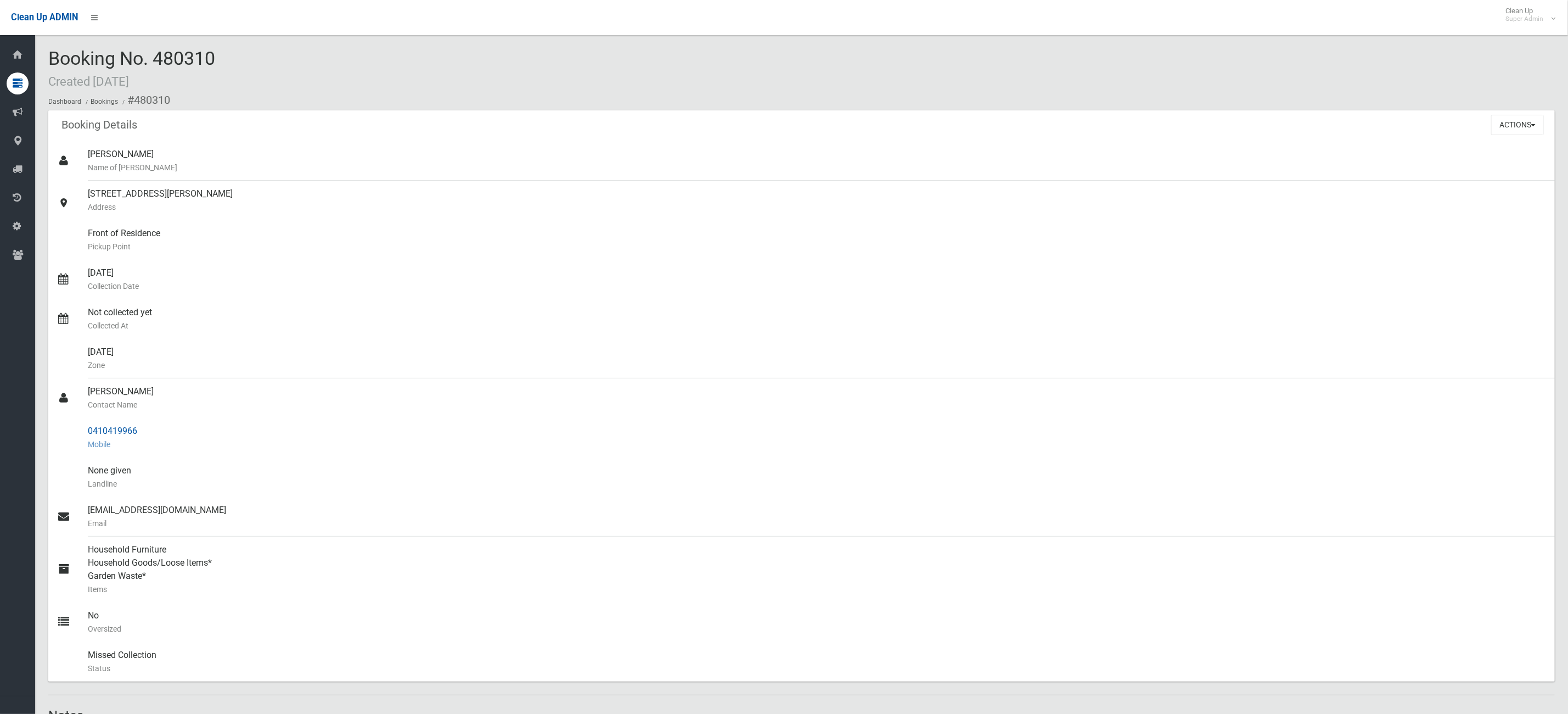
click at [458, 451] on div "0410419966 Mobile" at bounding box center [817, 437] width 1459 height 40
